Goal: Task Accomplishment & Management: Use online tool/utility

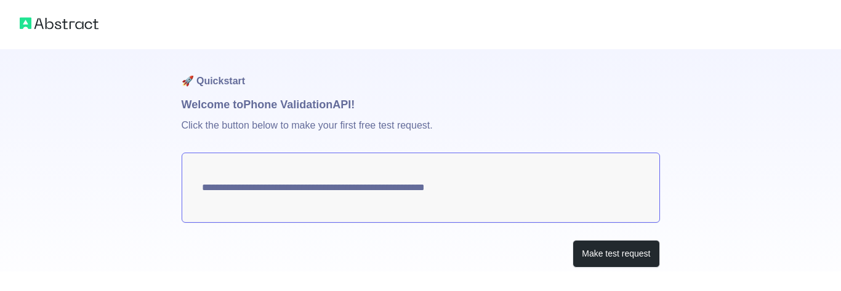
scroll to position [26, 0]
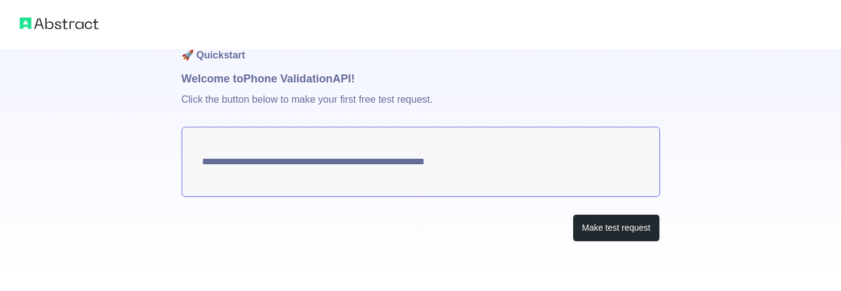
click at [316, 175] on textarea "**********" at bounding box center [421, 162] width 478 height 70
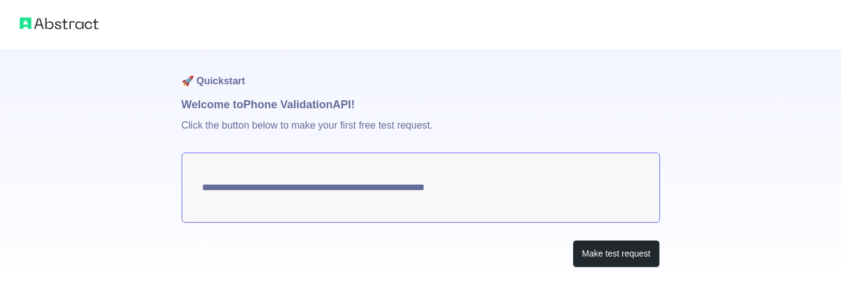
click at [307, 108] on h1 "Welcome to Phone Validation API!" at bounding box center [421, 104] width 478 height 17
click at [313, 115] on p "Click the button below to make your first free test request." at bounding box center [421, 132] width 478 height 39
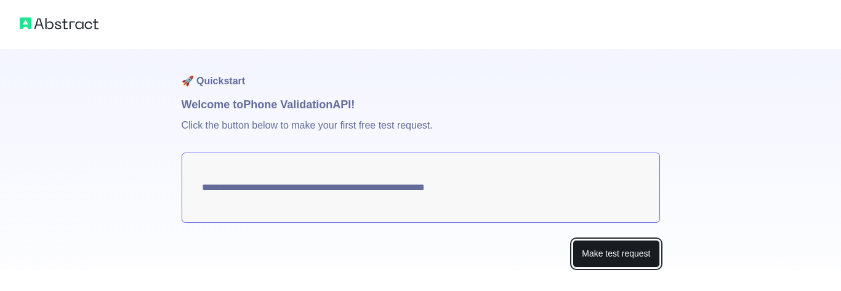
click at [625, 242] on button "Make test request" at bounding box center [615, 254] width 87 height 28
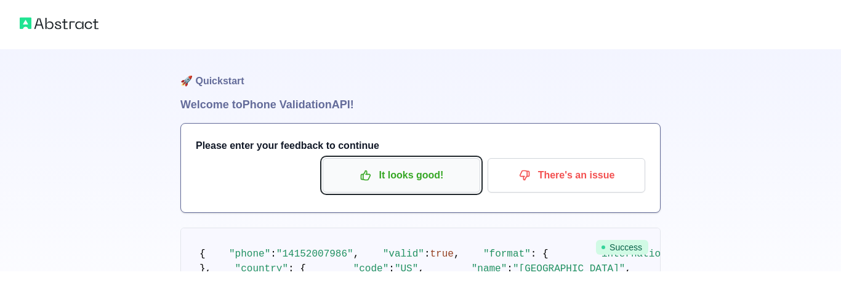
click at [392, 178] on p "It looks good!" at bounding box center [401, 175] width 139 height 21
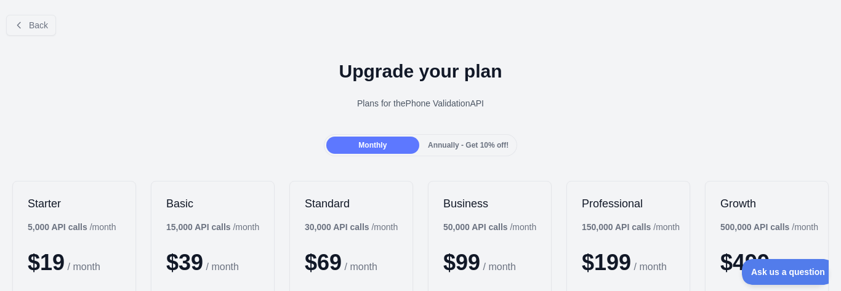
click at [4, 20] on div "Back" at bounding box center [420, 25] width 841 height 41
click at [15, 22] on icon at bounding box center [19, 25] width 10 height 10
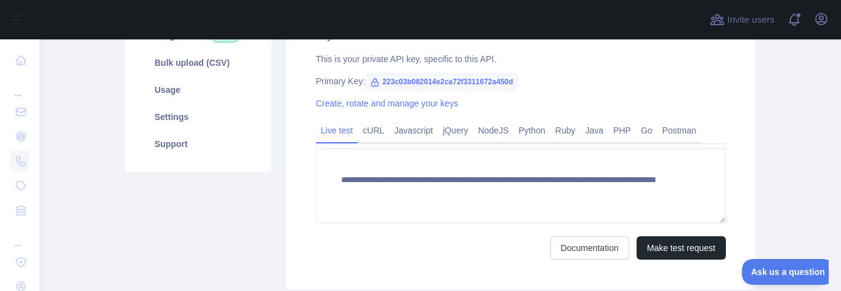
scroll to position [143, 0]
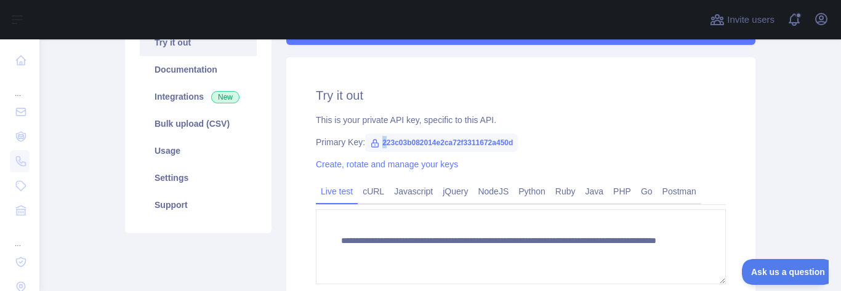
click at [383, 142] on span "223c03b082014e2ca72f3311672a450d" at bounding box center [441, 143] width 153 height 18
click at [553, 156] on div "**********" at bounding box center [520, 203] width 469 height 293
drag, startPoint x: 383, startPoint y: 142, endPoint x: 569, endPoint y: 140, distance: 185.9
click at [569, 140] on div "Primary Key: 223c03b082014e2ca72f3311672a450d" at bounding box center [521, 142] width 410 height 12
copy span "223c03b082014e2ca72f3311672a450d"
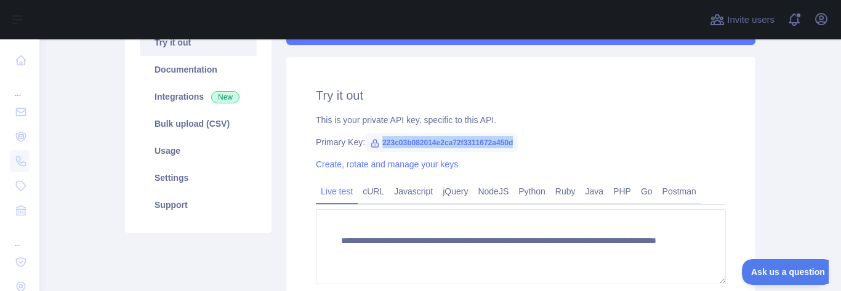
copy span "223c03b082014e2ca72f3311672a450d"
